Goal: Use online tool/utility: Utilize a website feature to perform a specific function

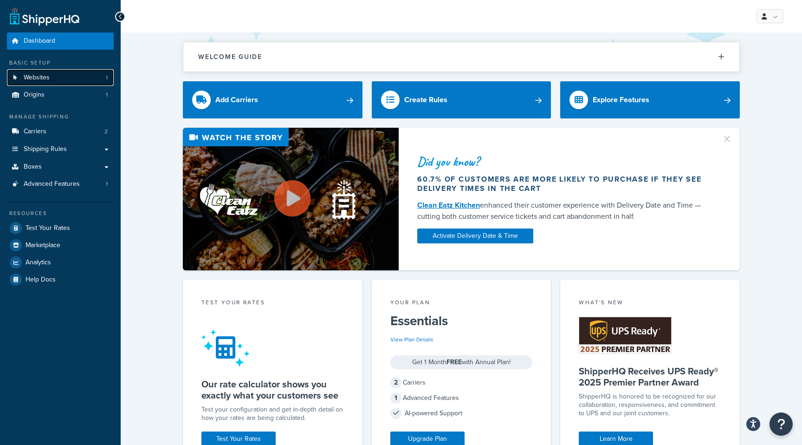
click at [48, 78] on span "Websites" at bounding box center [37, 78] width 26 height 8
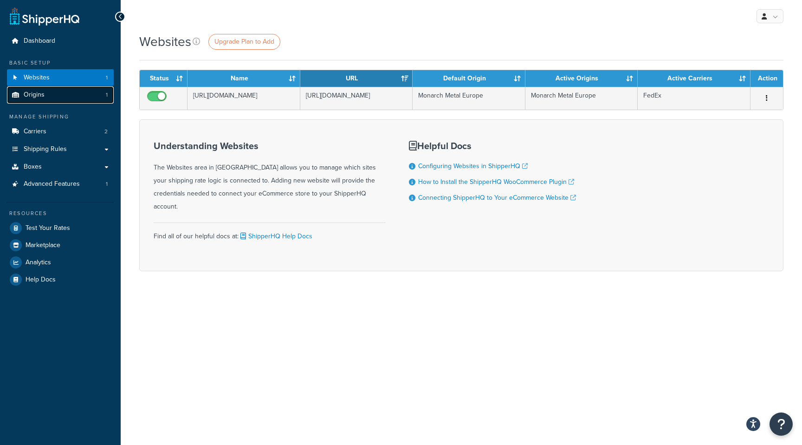
click at [45, 94] on link "Origins 1" at bounding box center [60, 94] width 107 height 17
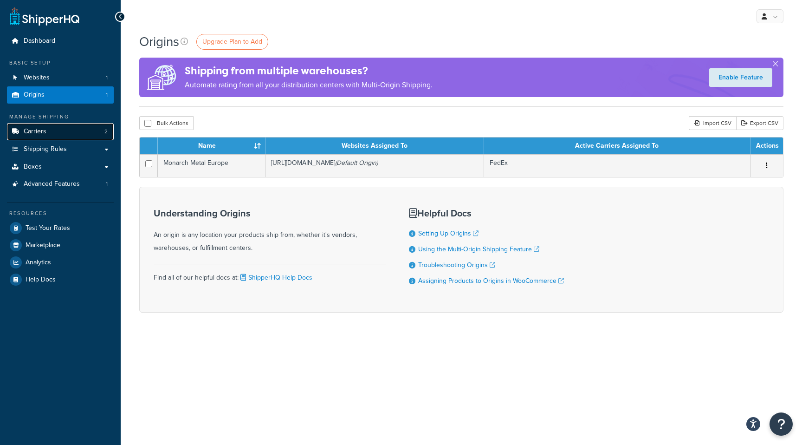
click at [52, 135] on link "Carriers 2" at bounding box center [60, 131] width 107 height 17
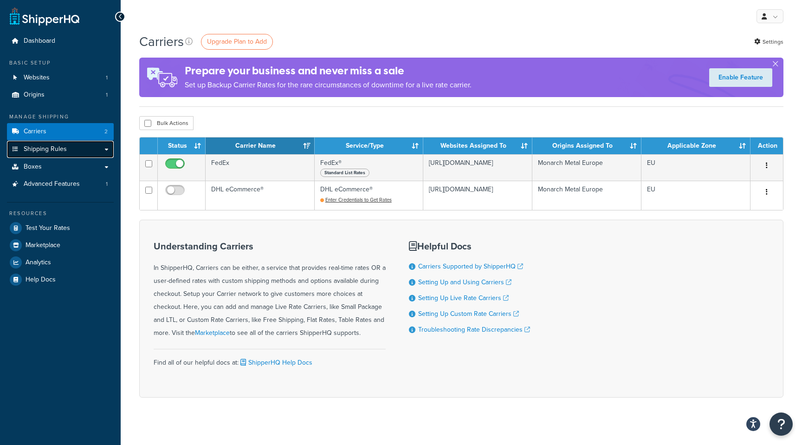
click at [45, 153] on span "Shipping Rules" at bounding box center [45, 149] width 43 height 8
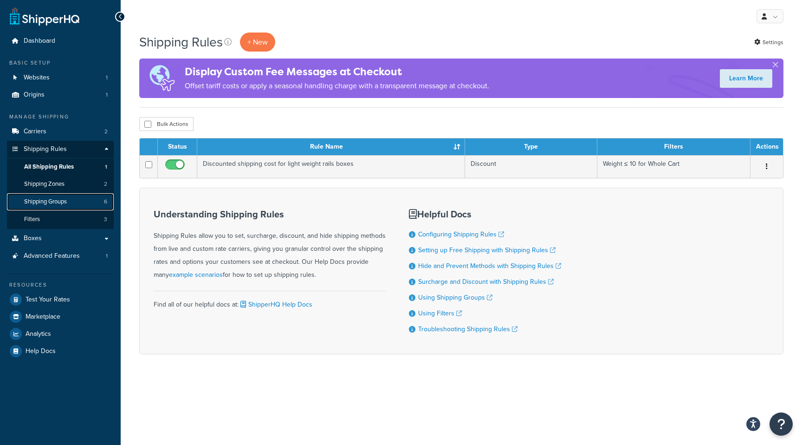
click at [70, 203] on link "Shipping Groups 6" at bounding box center [60, 201] width 107 height 17
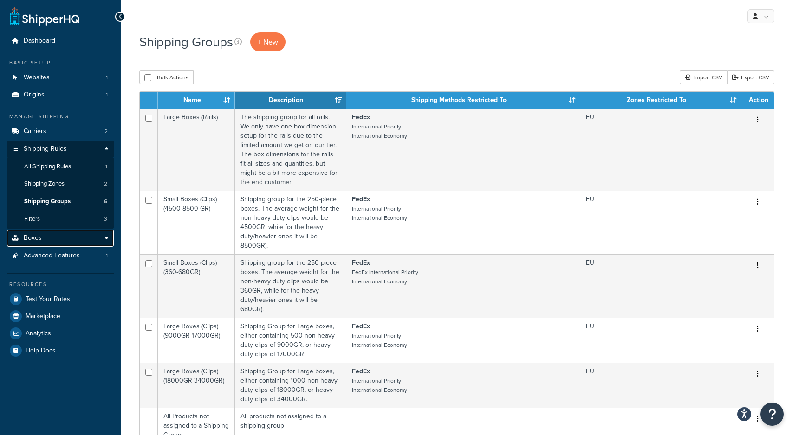
click at [62, 240] on link "Boxes" at bounding box center [60, 238] width 107 height 17
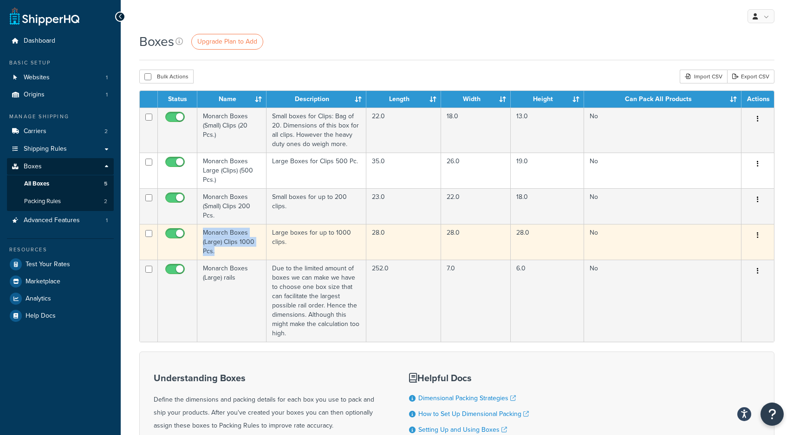
drag, startPoint x: 220, startPoint y: 250, endPoint x: 203, endPoint y: 234, distance: 24.0
click at [203, 234] on td "Monarch Boxes (Large) Clips 1000 Pcs." at bounding box center [231, 242] width 69 height 36
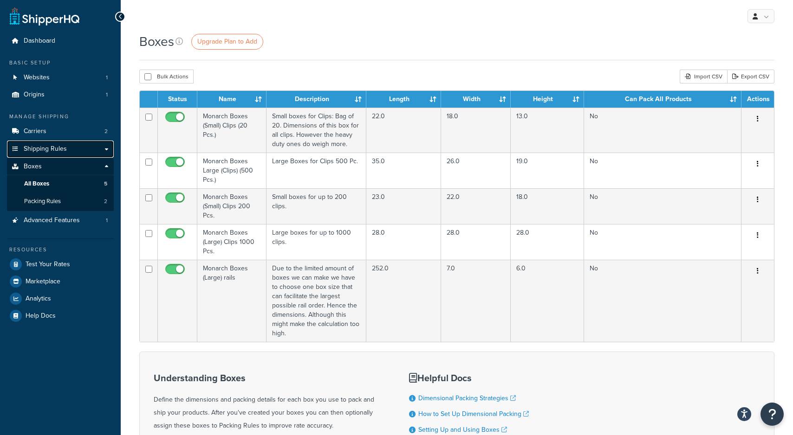
click at [37, 151] on span "Shipping Rules" at bounding box center [45, 149] width 43 height 8
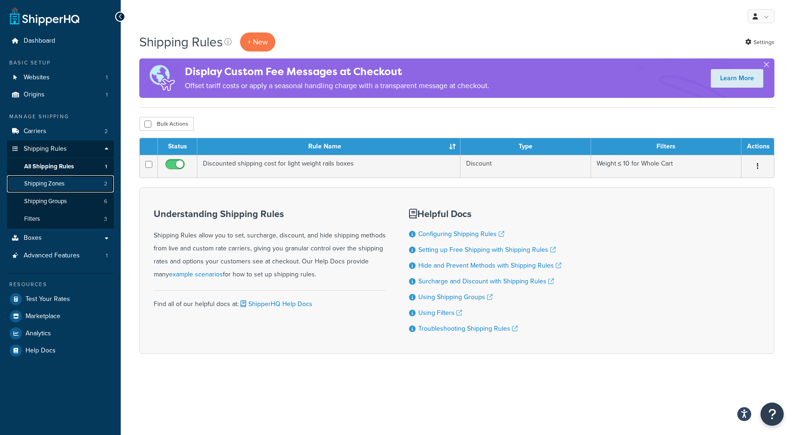
click at [47, 182] on span "Shipping Zones" at bounding box center [44, 184] width 40 height 8
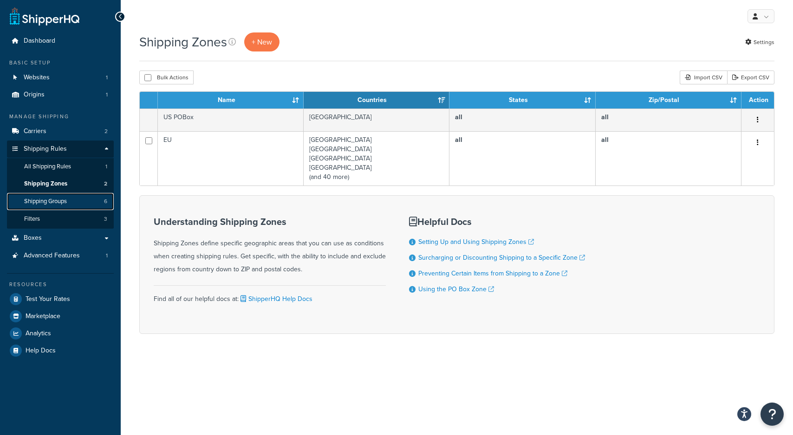
click at [51, 199] on span "Shipping Groups" at bounding box center [45, 202] width 43 height 8
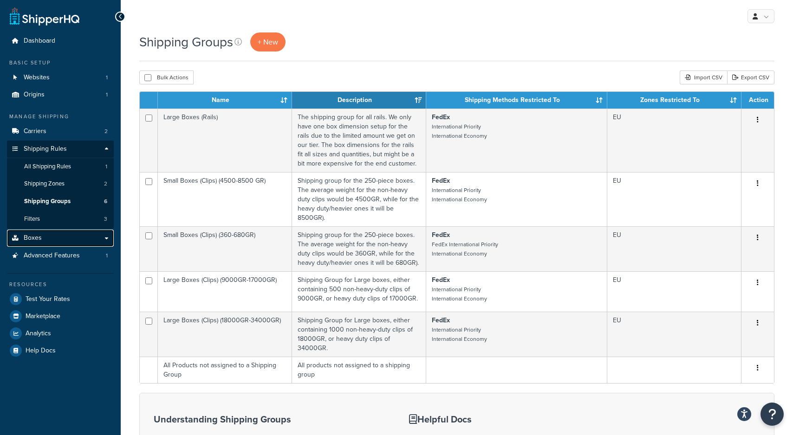
click at [46, 234] on link "Boxes" at bounding box center [60, 238] width 107 height 17
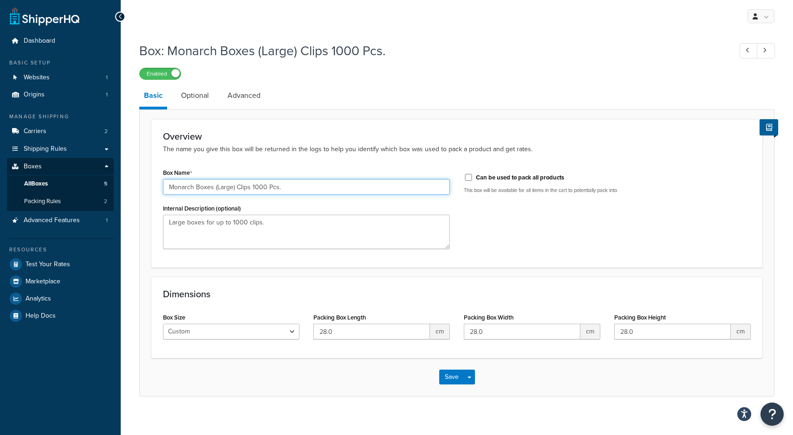
click at [204, 182] on input "Monarch Boxes (Large) Clips 1000 Pcs." at bounding box center [306, 187] width 287 height 16
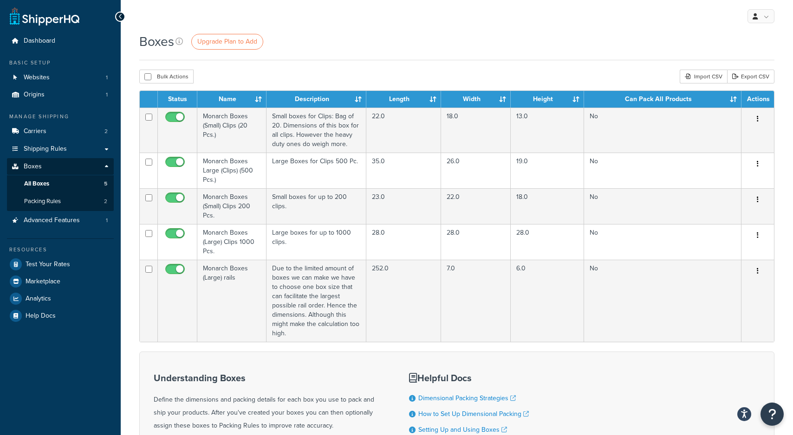
click at [72, 158] on div "Manage Shipping Carriers 2 Shipping Rules Shipping Rules All Shipping Rules 1 S…" at bounding box center [60, 171] width 107 height 117
click at [71, 150] on link "Shipping Rules" at bounding box center [60, 149] width 107 height 17
click at [40, 205] on span "Packing Rules" at bounding box center [42, 202] width 37 height 8
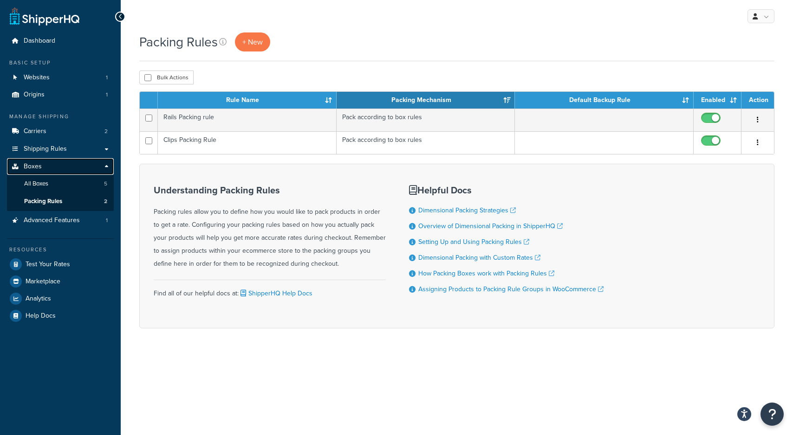
click at [44, 169] on link "Boxes" at bounding box center [60, 166] width 107 height 17
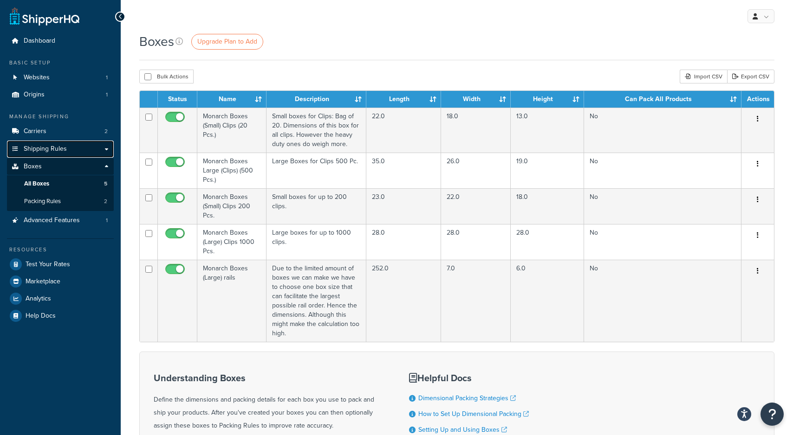
click at [48, 150] on span "Shipping Rules" at bounding box center [45, 149] width 43 height 8
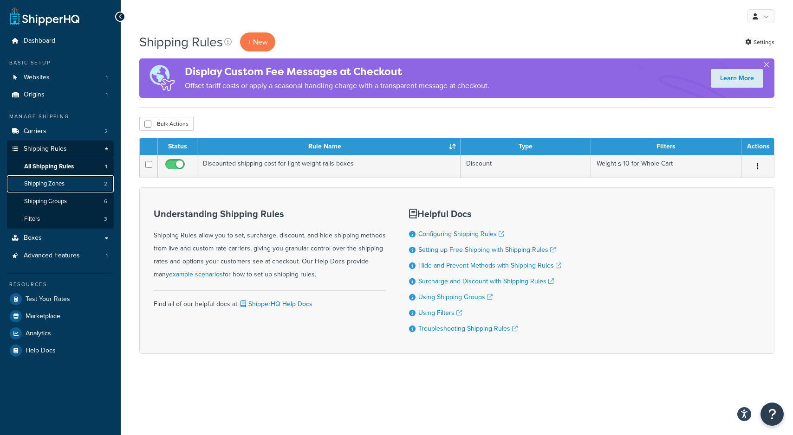
click at [61, 182] on span "Shipping Zones" at bounding box center [44, 184] width 40 height 8
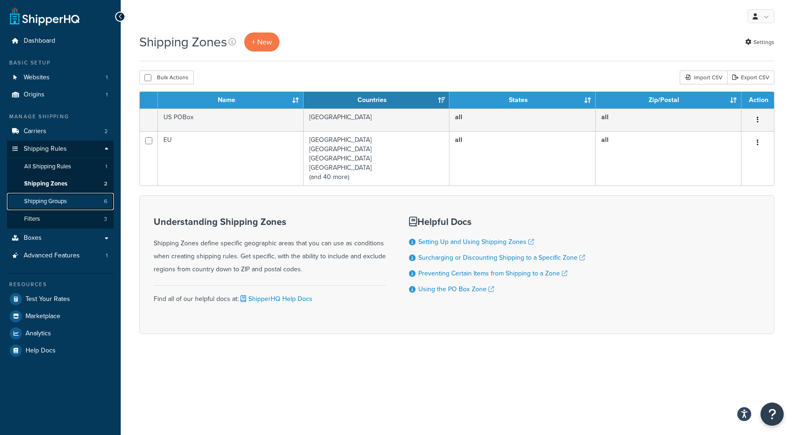
click at [56, 198] on span "Shipping Groups" at bounding box center [45, 202] width 43 height 8
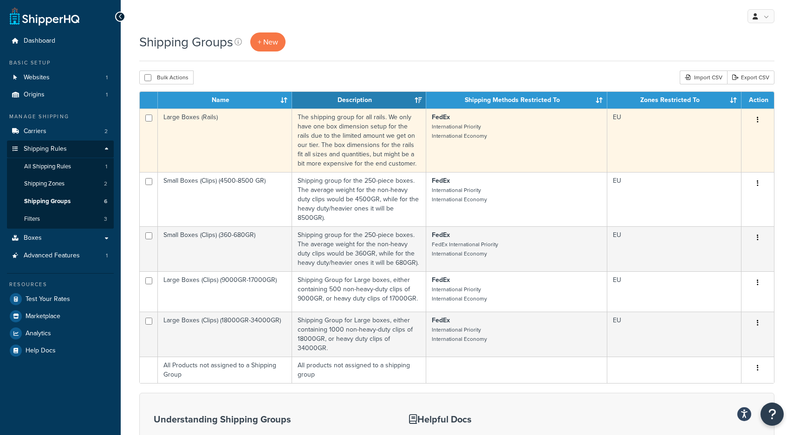
click at [258, 109] on td "Large Boxes (Rails)" at bounding box center [225, 141] width 134 height 64
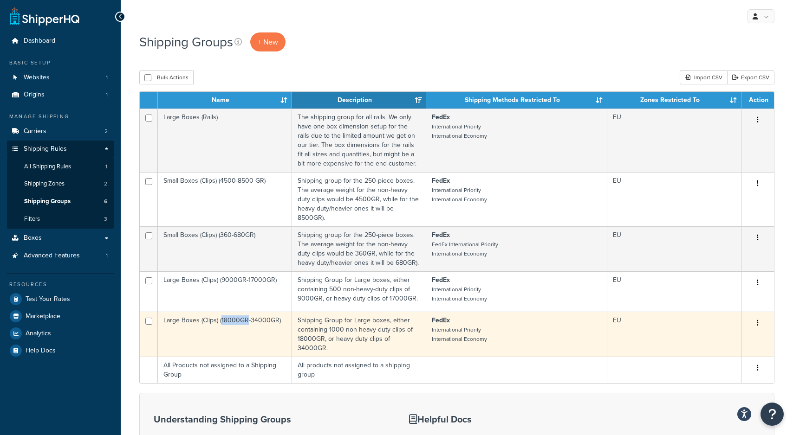
click at [179, 321] on td "Large Boxes (Clips) (18000GR-34000GR)" at bounding box center [225, 334] width 134 height 45
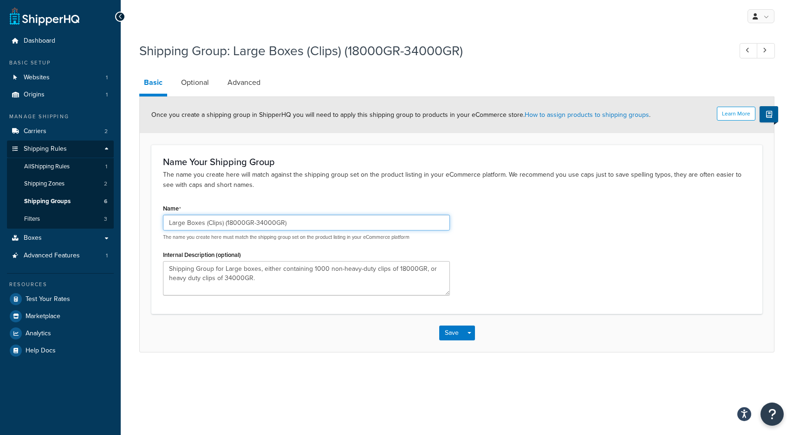
click at [222, 221] on input "Large Boxes (Clips) (18000GR-34000GR)" at bounding box center [306, 223] width 287 height 16
click at [39, 303] on span "Test Your Rates" at bounding box center [48, 300] width 45 height 8
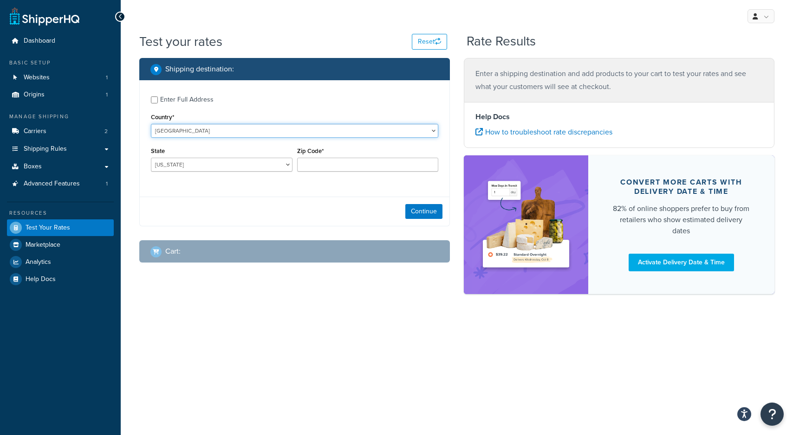
click at [169, 129] on select "United States United Kingdom Afghanistan Åland Islands Albania Algeria American…" at bounding box center [294, 131] width 287 height 14
select select "ES"
click at [151, 124] on select "United States United Kingdom Afghanistan Åland Islands Albania Algeria American…" at bounding box center [294, 131] width 287 height 14
click at [185, 164] on select "Álava Albacete Alicante Almería Asturias Ávila Badajoz Baleares Barcelona Burgo…" at bounding box center [222, 165] width 142 height 14
select select "V"
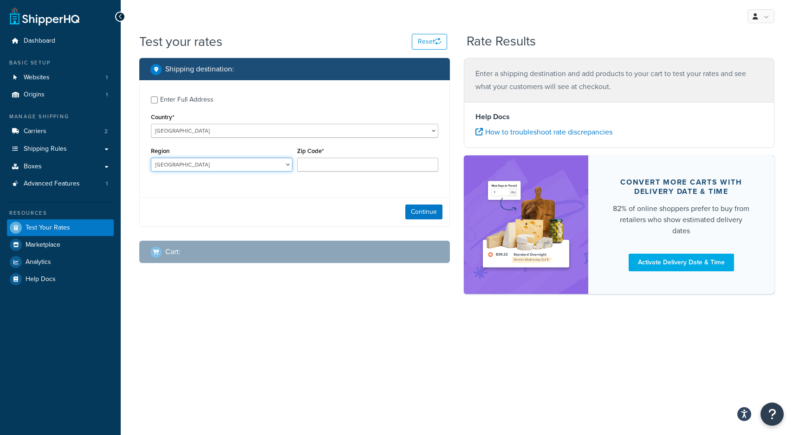
click at [151, 158] on select "Álava Albacete Alicante Almería Asturias Ávila Badajoz Baleares Barcelona Burgo…" at bounding box center [222, 165] width 142 height 14
click at [314, 168] on input "Zip Code*" at bounding box center [368, 165] width 142 height 14
type input "46002"
click at [414, 210] on button "Continue" at bounding box center [423, 211] width 37 height 15
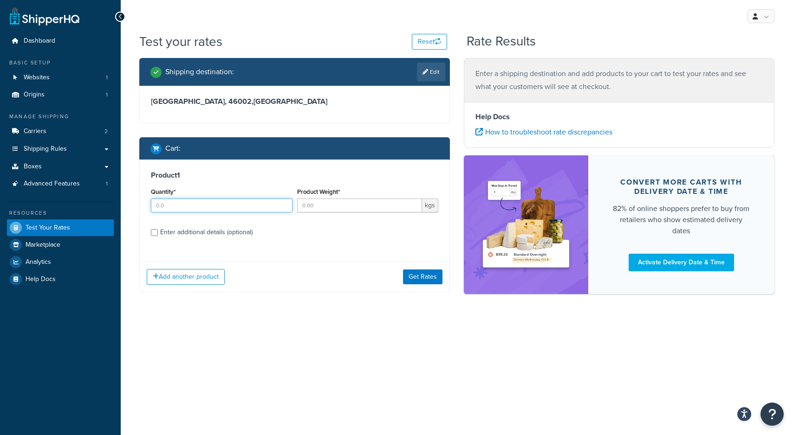
click at [193, 211] on input "Quantity*" at bounding box center [222, 206] width 142 height 14
type input "1"
click at [318, 209] on input "Product Weight*" at bounding box center [359, 206] width 125 height 14
drag, startPoint x: 321, startPoint y: 208, endPoint x: 294, endPoint y: 206, distance: 26.5
click at [295, 206] on div "Product Weight* 34000 kgs" at bounding box center [368, 203] width 146 height 34
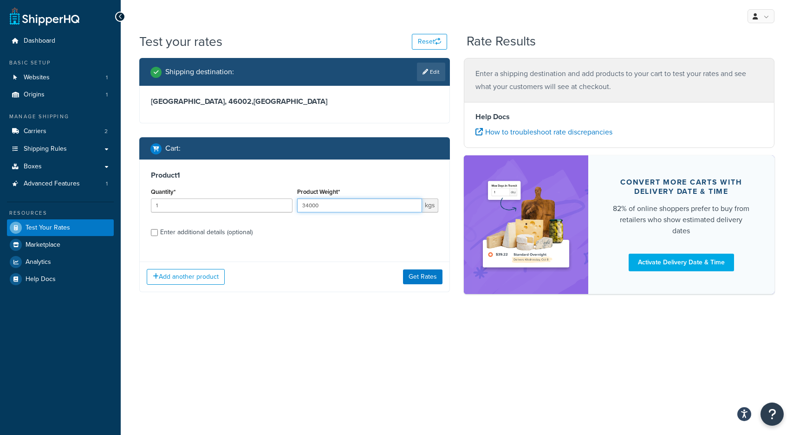
type input "2"
type input "340"
click at [306, 224] on label "Enter additional details (optional)" at bounding box center [299, 231] width 278 height 15
click at [158, 229] on input "Enter additional details (optional)" at bounding box center [154, 232] width 7 height 7
checkbox input "true"
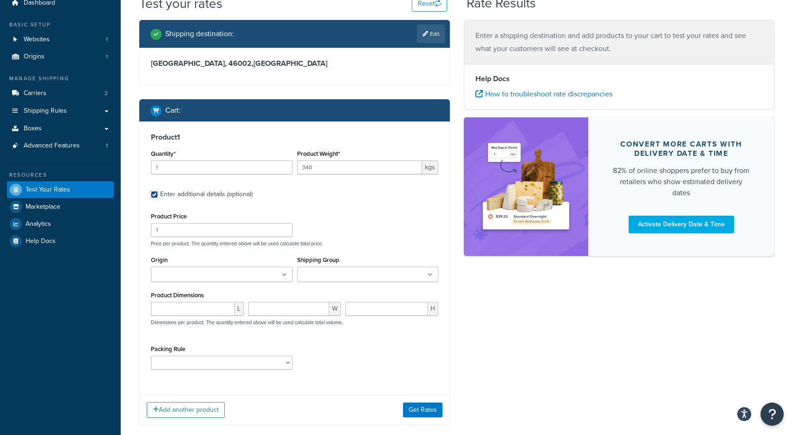
scroll to position [50, 0]
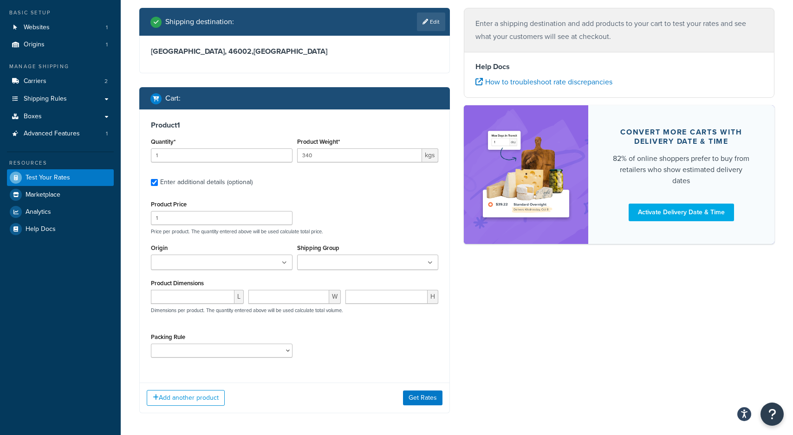
click at [314, 252] on label "Shipping Group" at bounding box center [318, 248] width 42 height 7
click at [314, 258] on input "Shipping Group" at bounding box center [341, 263] width 82 height 10
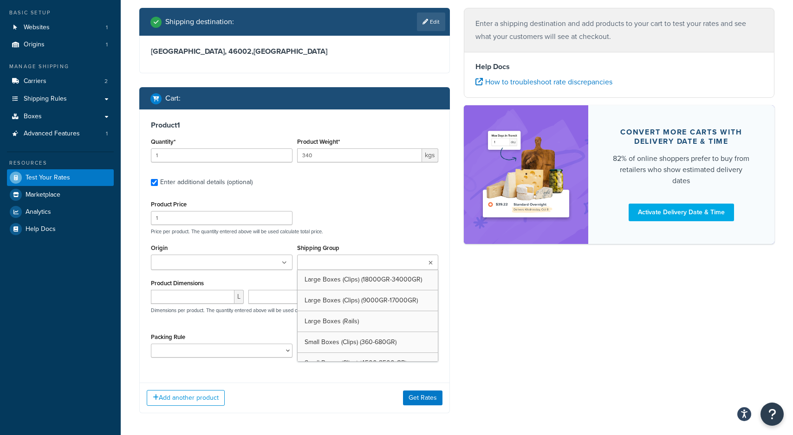
click at [320, 259] on input "Shipping Group" at bounding box center [341, 263] width 82 height 10
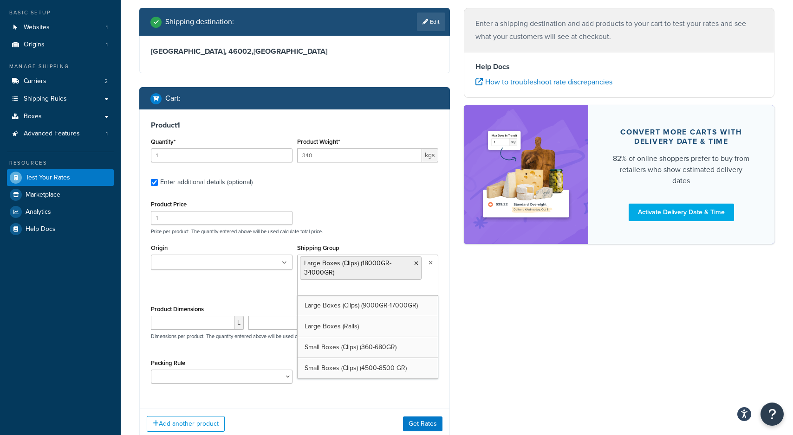
click at [341, 231] on p "Price per product. The quantity entered above will be used calculate total pric…" at bounding box center [295, 231] width 292 height 6
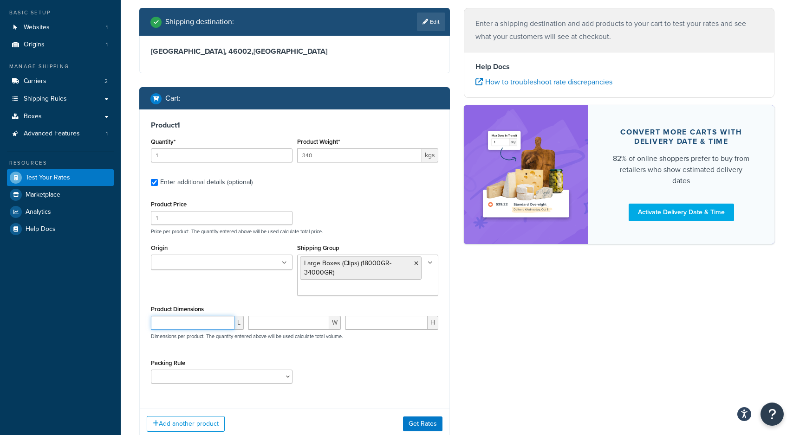
click at [194, 318] on input "number" at bounding box center [193, 323] width 84 height 14
type input "28"
click at [265, 316] on div "Product Dimensions 28 L W H Dimensions per product. The quantity entered above …" at bounding box center [294, 326] width 287 height 47
click at [266, 324] on input "number" at bounding box center [288, 323] width 81 height 14
type input "28"
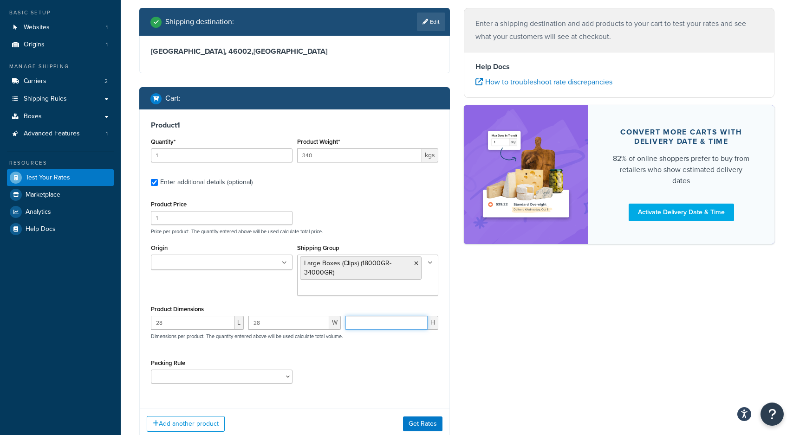
click at [385, 328] on input "number" at bounding box center [386, 323] width 82 height 14
type input "28"
click at [373, 355] on div "Product Price 1 Price per product. The quantity entered above will be used calc…" at bounding box center [294, 294] width 287 height 193
click at [218, 383] on select "Clips Packing Rule Rails Packing rule" at bounding box center [222, 377] width 142 height 14
select select "86495"
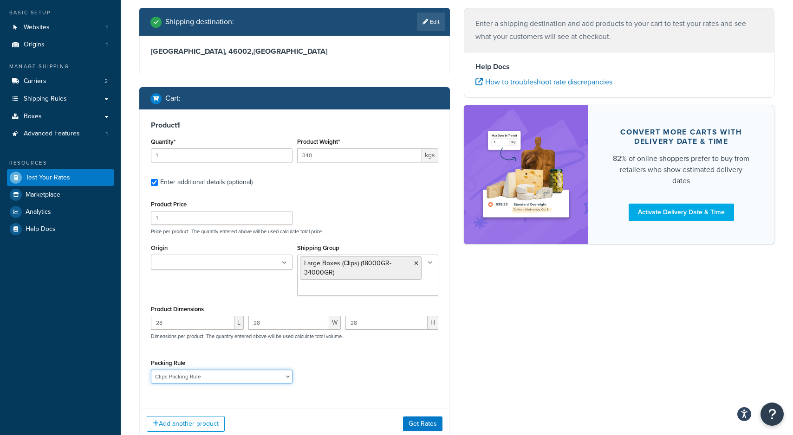
click at [151, 371] on select "Clips Packing Rule Rails Packing rule" at bounding box center [222, 377] width 142 height 14
click at [334, 370] on div "Packing Rule Clips Packing Rule Rails Packing rule" at bounding box center [295, 374] width 292 height 34
click at [186, 268] on input "Origin" at bounding box center [195, 263] width 82 height 10
click at [419, 427] on button "Get Rates" at bounding box center [422, 424] width 39 height 15
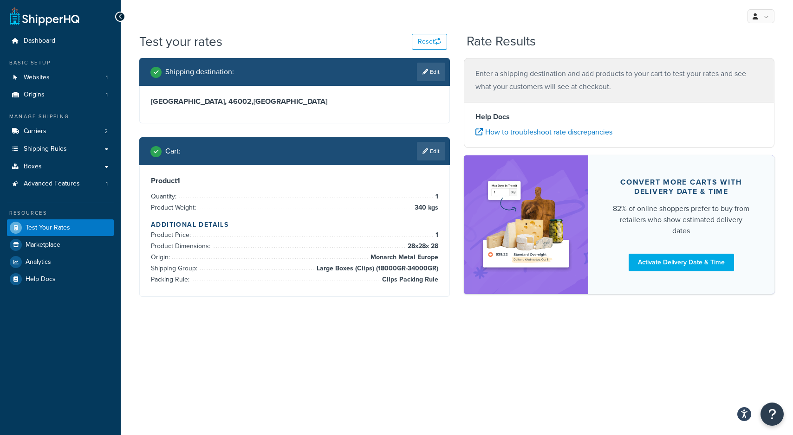
scroll to position [0, 0]
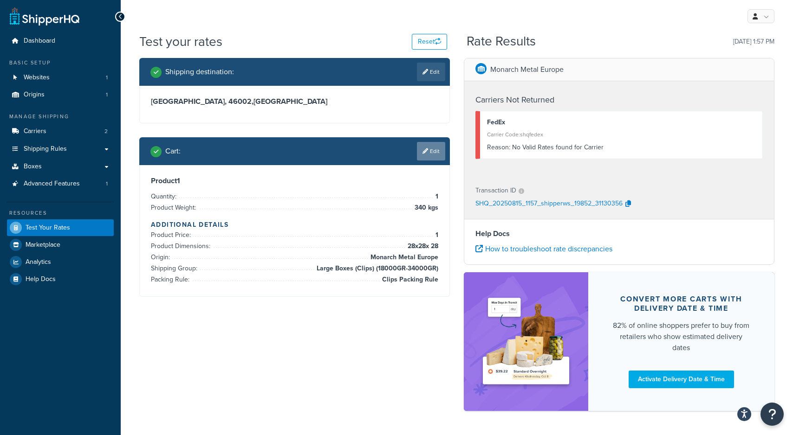
click at [432, 159] on link "Edit" at bounding box center [431, 151] width 28 height 19
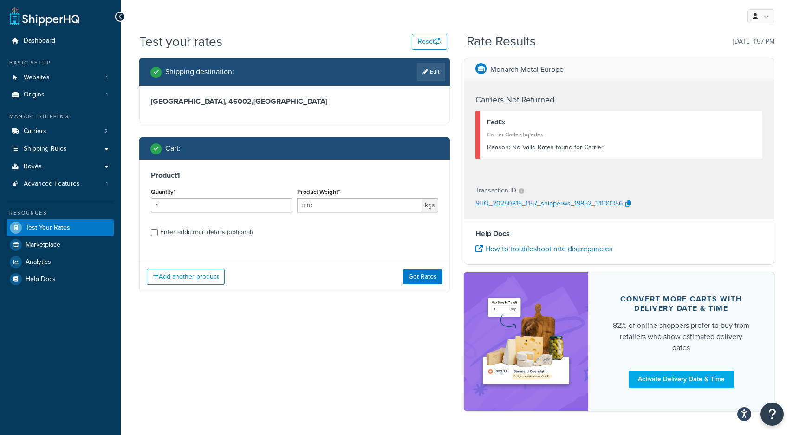
click at [173, 234] on div "Enter additional details (optional)" at bounding box center [206, 232] width 92 height 13
click at [158, 234] on input "Enter additional details (optional)" at bounding box center [154, 232] width 7 height 7
checkbox input "true"
select select "86495"
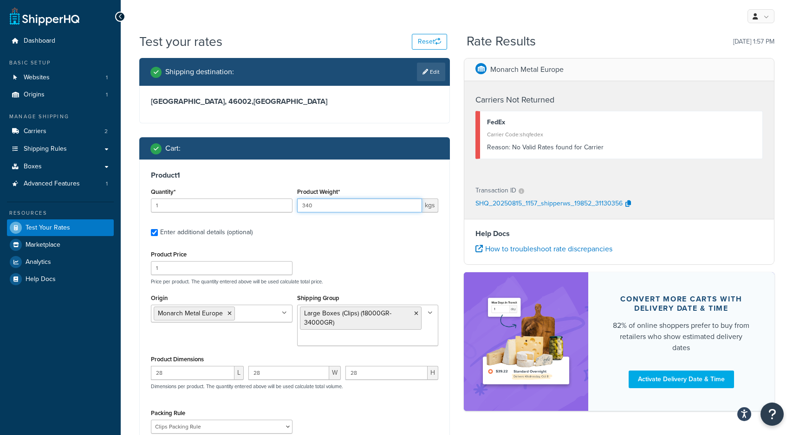
click at [323, 207] on input "340" at bounding box center [359, 206] width 125 height 14
click at [339, 206] on input "340" at bounding box center [359, 206] width 125 height 14
type input "34"
click at [339, 259] on div "Product Price 1 Price per product. The quantity entered above will be used calc…" at bounding box center [295, 266] width 292 height 37
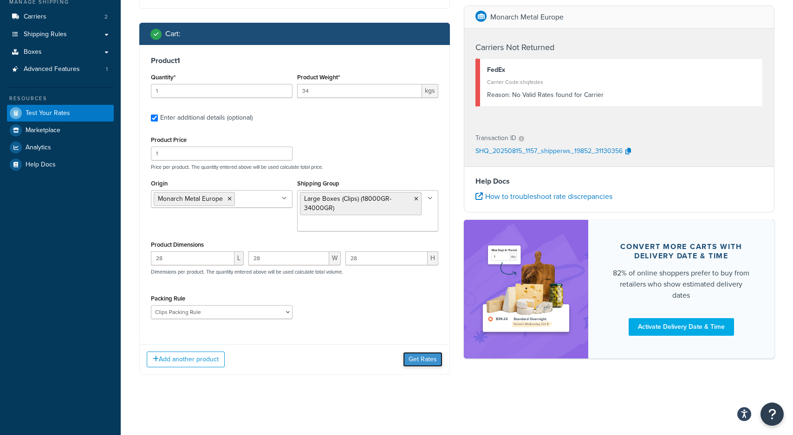
click at [419, 362] on button "Get Rates" at bounding box center [422, 359] width 39 height 15
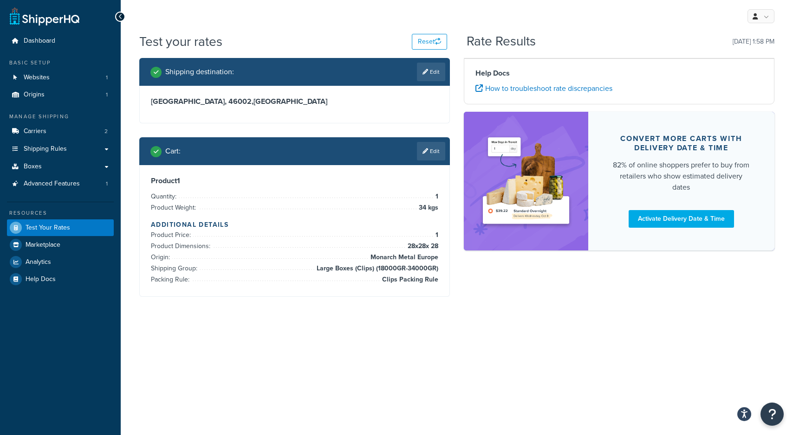
scroll to position [0, 0]
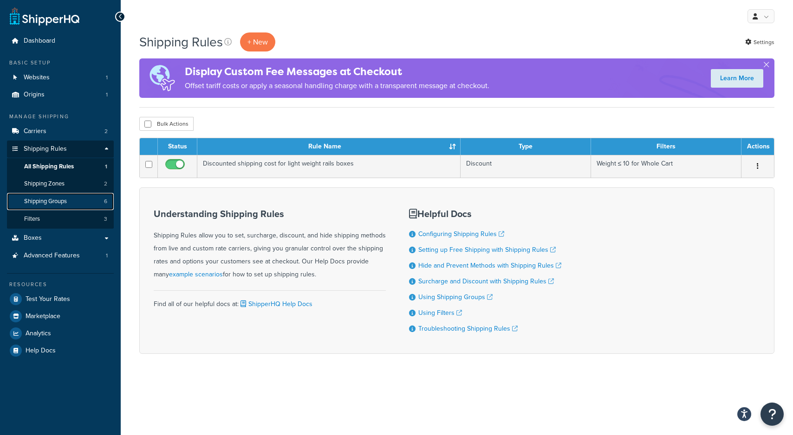
click at [55, 203] on span "Shipping Groups" at bounding box center [45, 202] width 43 height 8
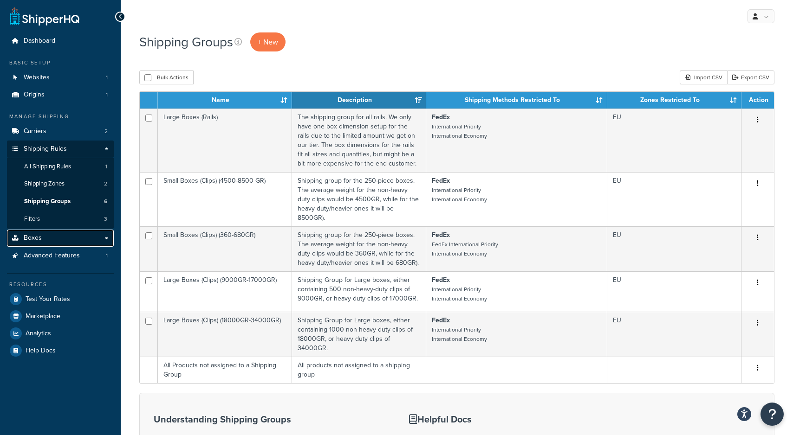
click at [106, 238] on link "Boxes" at bounding box center [60, 238] width 107 height 17
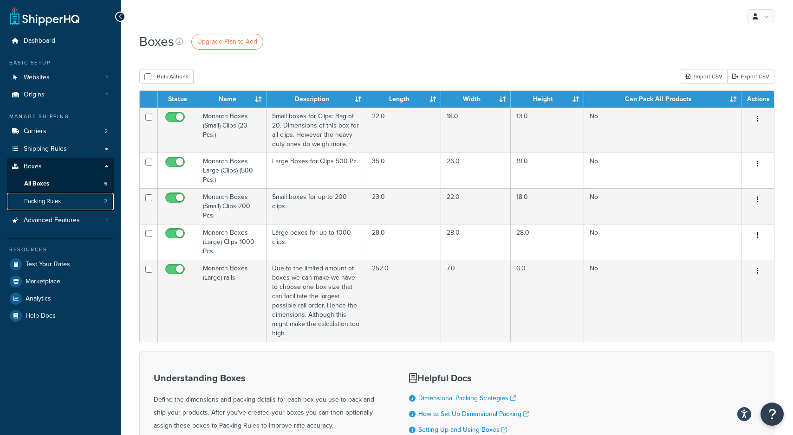
click at [66, 201] on link "Packing Rules 2" at bounding box center [60, 201] width 107 height 17
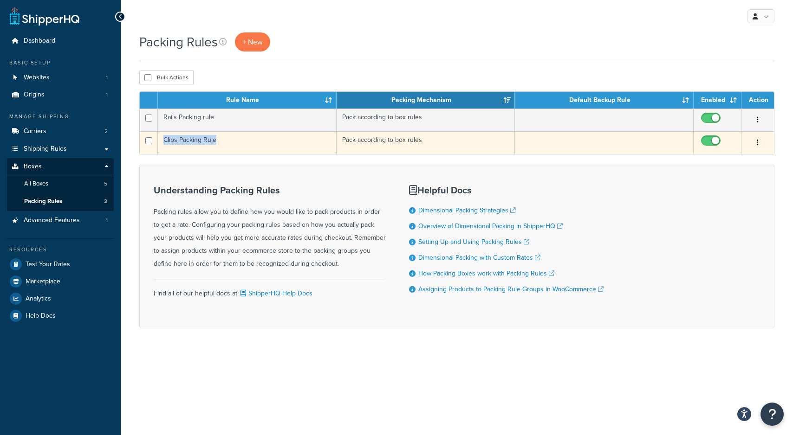
drag, startPoint x: 218, startPoint y: 142, endPoint x: 162, endPoint y: 142, distance: 55.7
click at [162, 142] on td "Clips Packing Rule" at bounding box center [247, 142] width 179 height 23
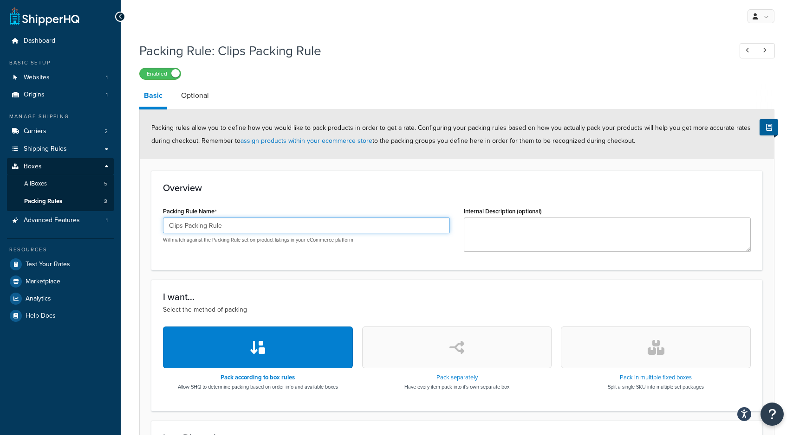
click at [262, 227] on input "Clips Packing Rule" at bounding box center [306, 226] width 287 height 16
click at [192, 96] on link "Optional" at bounding box center [194, 95] width 37 height 22
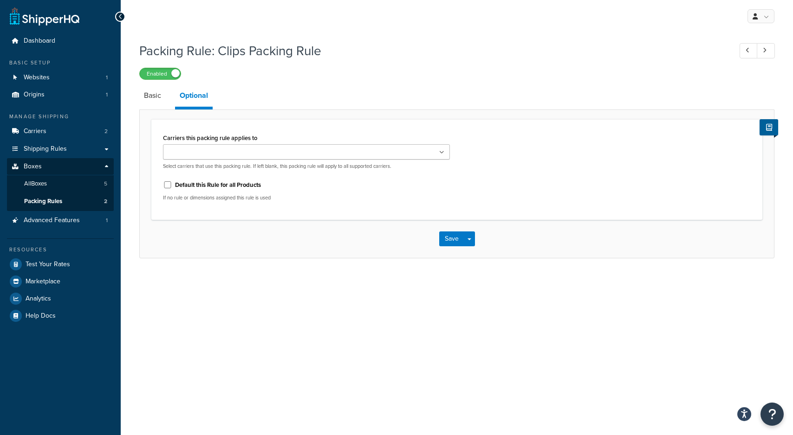
click at [190, 147] on ul at bounding box center [306, 151] width 287 height 15
click at [43, 199] on span "Packing Rules" at bounding box center [43, 202] width 38 height 8
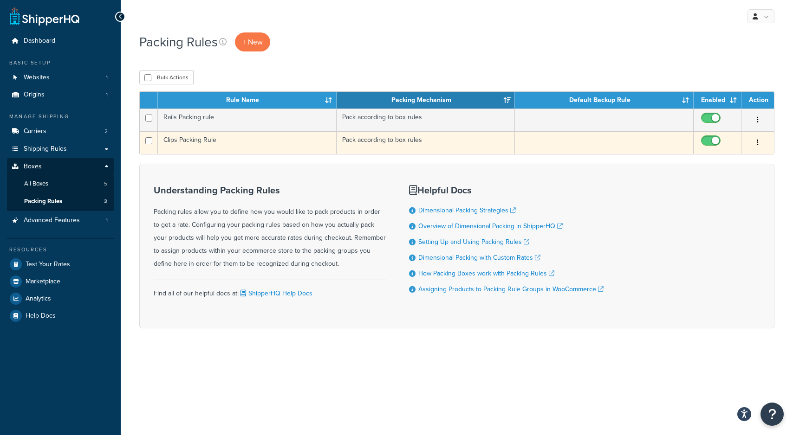
click at [266, 143] on td "Clips Packing Rule" at bounding box center [247, 142] width 179 height 23
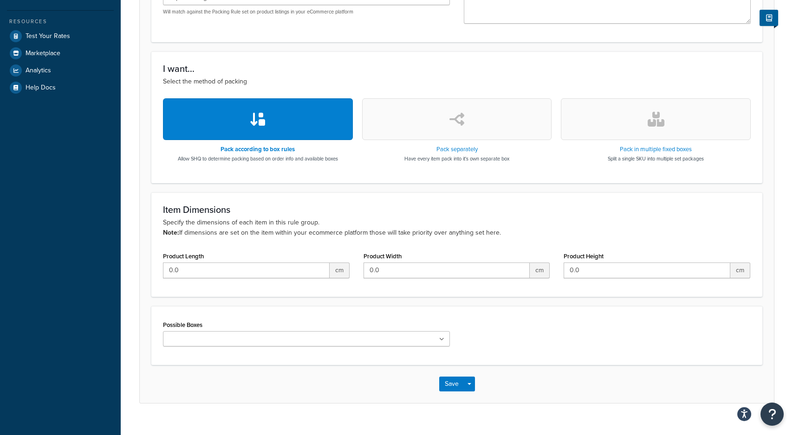
scroll to position [244, 0]
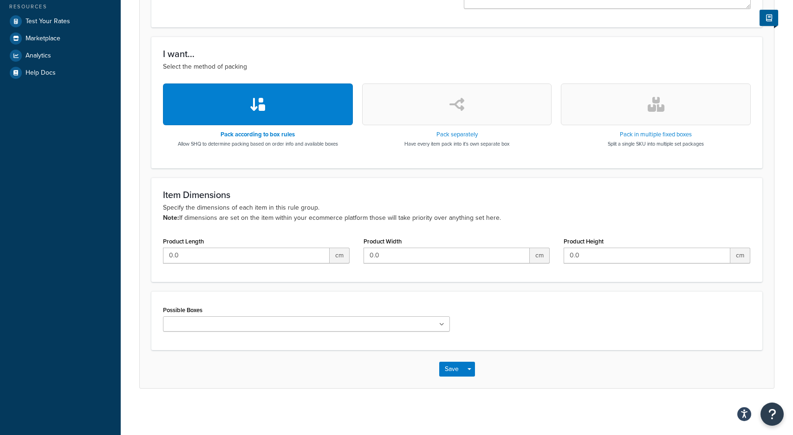
click at [242, 320] on ul at bounding box center [306, 324] width 287 height 15
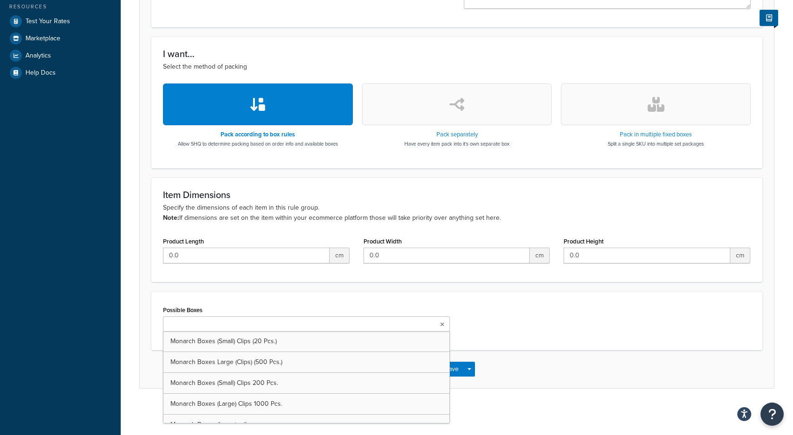
click at [259, 305] on div "Possible Boxes Monarch Boxes (Small) Clips (20 Pcs.) Monarch Boxes Large (Clips…" at bounding box center [306, 318] width 287 height 28
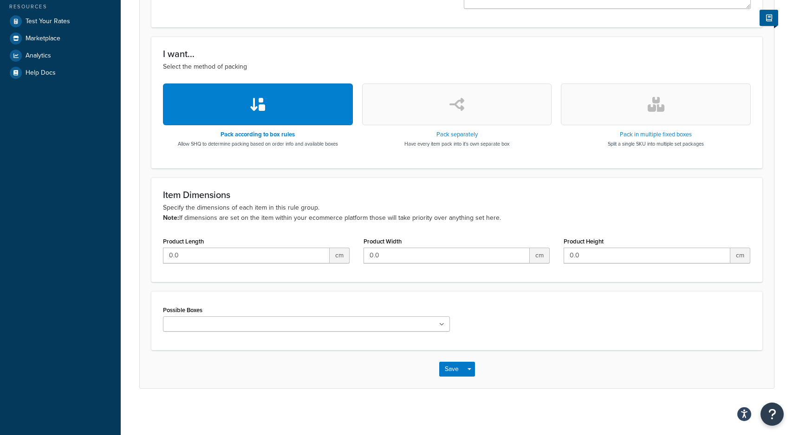
click at [230, 312] on div "Possible Boxes Monarch Boxes (Small) Clips (20 Pcs.) Monarch Boxes Large (Clips…" at bounding box center [306, 318] width 287 height 28
click at [229, 314] on div "Possible Boxes Monarch Boxes (Small) Clips (20 Pcs.) Monarch Boxes Large (Clips…" at bounding box center [306, 318] width 287 height 28
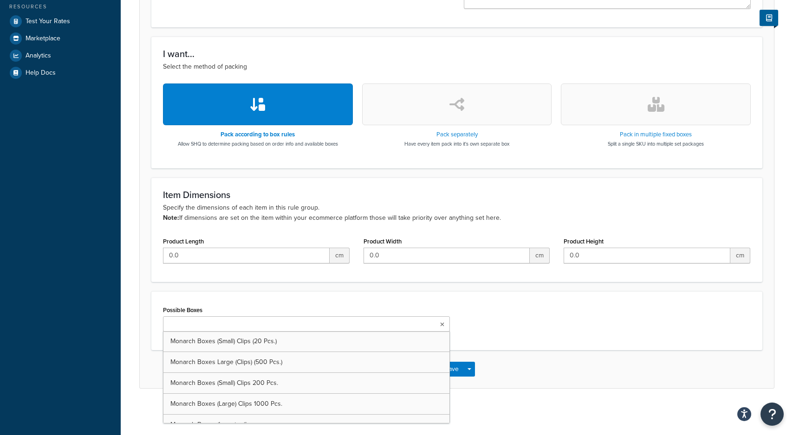
click at [243, 321] on ul at bounding box center [306, 324] width 287 height 15
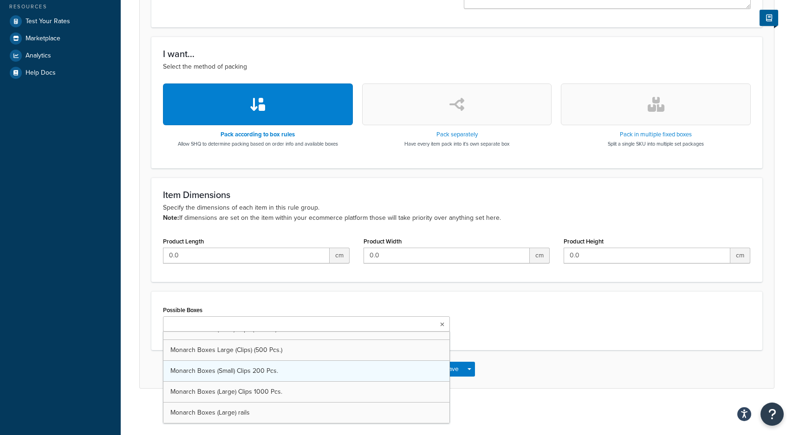
scroll to position [0, 0]
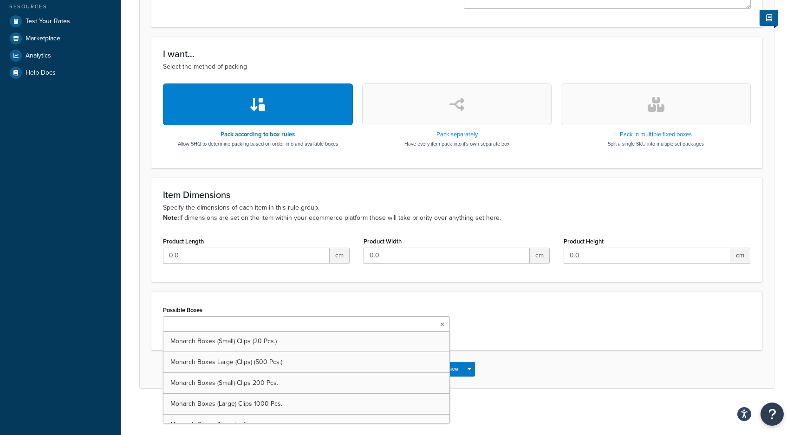
click at [479, 302] on div "Possible Boxes Monarch Boxes (Small) Clips (20 Pcs.) Monarch Boxes Large (Clips…" at bounding box center [456, 321] width 611 height 59
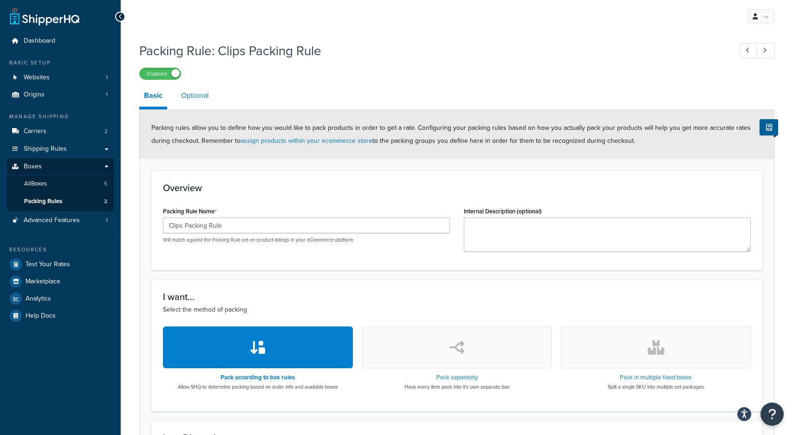
click at [193, 104] on link "Optional" at bounding box center [194, 95] width 37 height 22
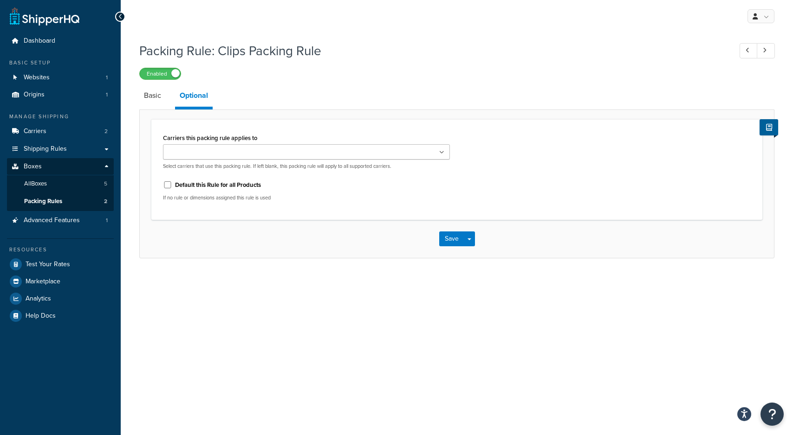
click at [214, 149] on input "Carriers this packing rule applies to" at bounding box center [207, 153] width 82 height 10
click at [240, 132] on div "Carriers this packing rule applies to DHL eCommerce® FedEx Select carriers that…" at bounding box center [306, 150] width 287 height 39
click at [160, 96] on link "Basic" at bounding box center [152, 95] width 26 height 22
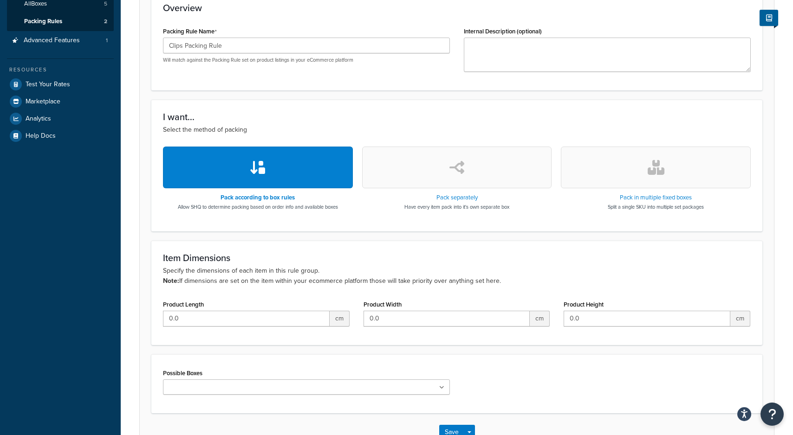
scroll to position [244, 0]
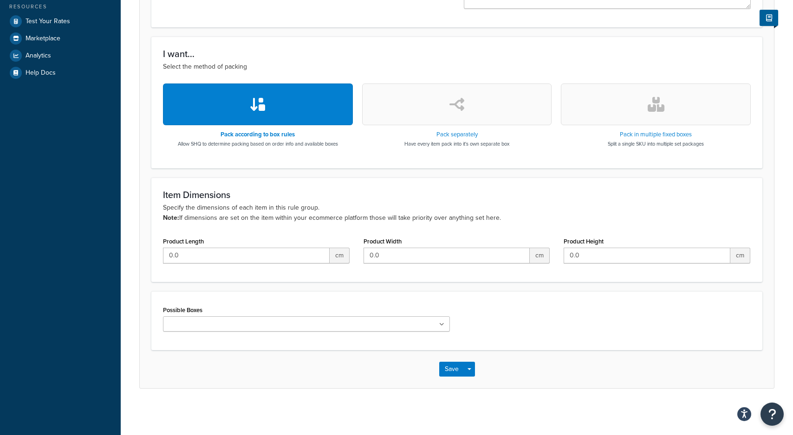
click at [317, 324] on ul at bounding box center [306, 324] width 287 height 15
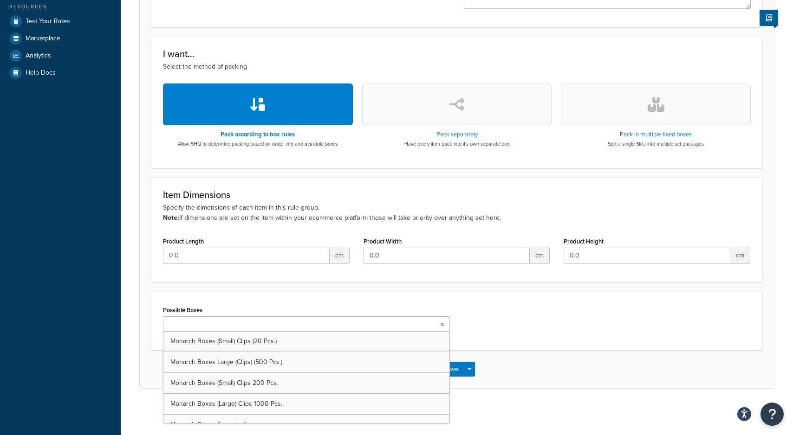
click at [317, 324] on ul at bounding box center [306, 324] width 287 height 15
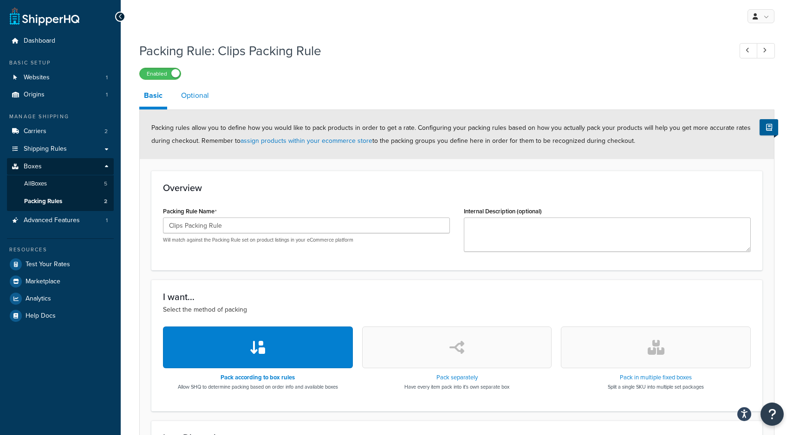
click at [207, 101] on link "Optional" at bounding box center [194, 95] width 37 height 22
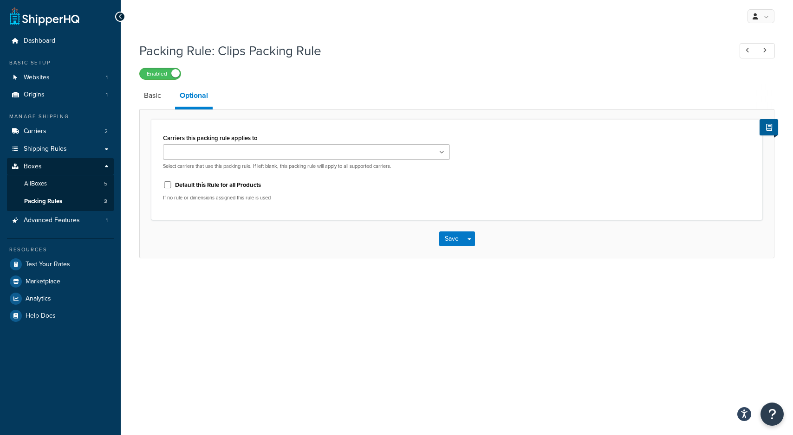
click at [240, 144] on div "Carriers this packing rule applies to DHL eCommerce® FedEx Select carriers that…" at bounding box center [306, 150] width 287 height 39
click at [240, 147] on ul at bounding box center [306, 151] width 287 height 15
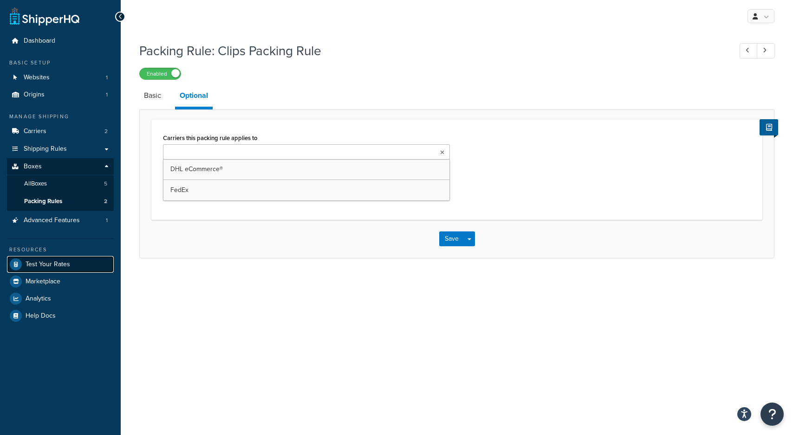
click at [56, 262] on span "Test Your Rates" at bounding box center [48, 265] width 45 height 8
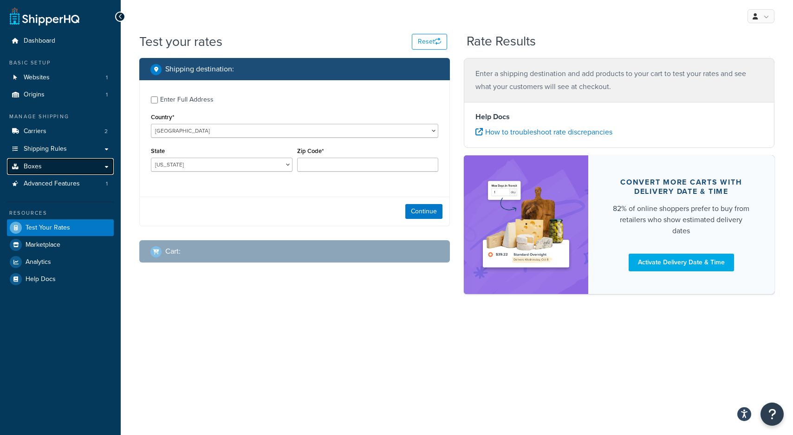
click at [105, 166] on link "Boxes" at bounding box center [60, 166] width 107 height 17
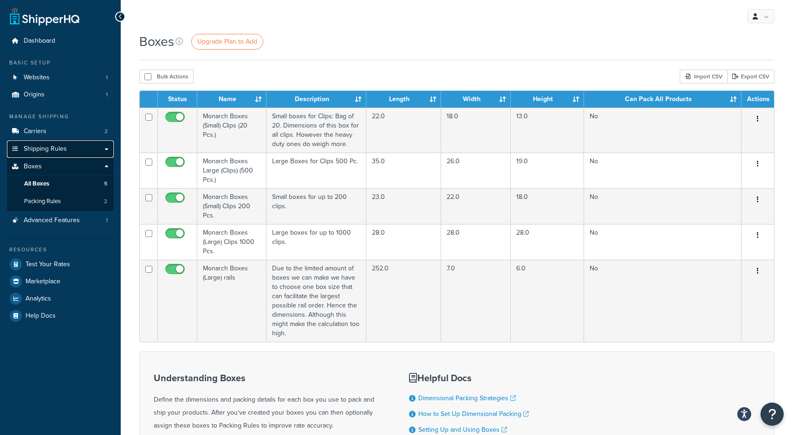
click at [56, 147] on span "Shipping Rules" at bounding box center [45, 149] width 43 height 8
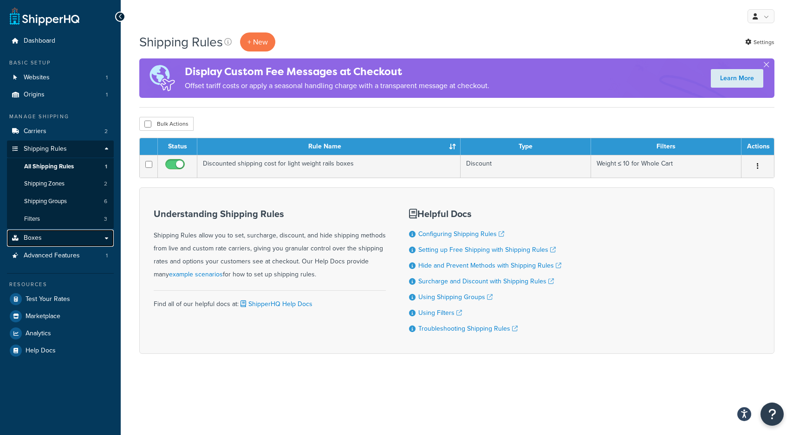
click at [100, 237] on link "Boxes" at bounding box center [60, 238] width 107 height 17
